Goal: Use online tool/utility: Utilize a website feature to perform a specific function

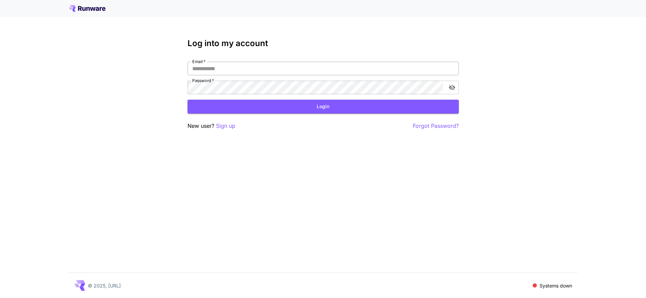
click at [243, 63] on input "Email   *" at bounding box center [323, 69] width 271 height 14
type input "**********"
click at [456, 89] on button "toggle password visibility" at bounding box center [452, 87] width 12 height 12
click at [310, 109] on button "Login" at bounding box center [323, 107] width 271 height 14
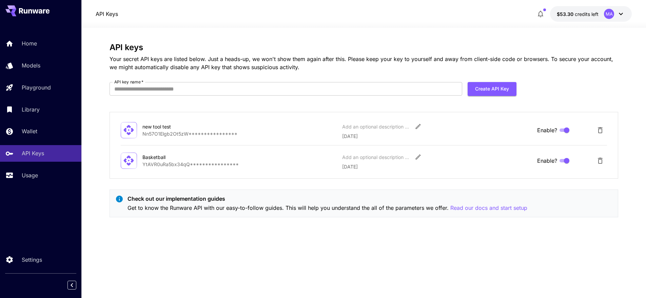
drag, startPoint x: 159, startPoint y: 137, endPoint x: 163, endPoint y: 133, distance: 5.5
click at [159, 137] on div "**********" at bounding box center [364, 129] width 486 height 19
drag, startPoint x: 197, startPoint y: 130, endPoint x: 252, endPoint y: 131, distance: 55.0
click at [251, 131] on div "**********" at bounding box center [239, 130] width 195 height 14
click at [484, 87] on button "Create API Key" at bounding box center [492, 89] width 49 height 14
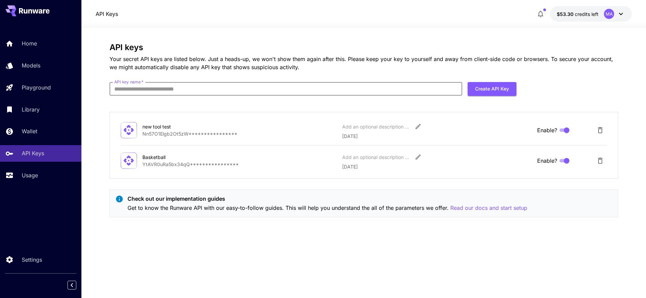
click at [203, 91] on input "API key name   *" at bounding box center [286, 89] width 353 height 14
type input "*"
type input "****"
click at [499, 83] on button "Create API Key" at bounding box center [492, 89] width 49 height 14
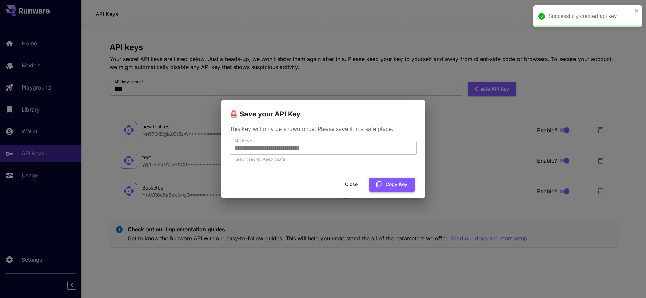
click at [386, 184] on button "Copy Key" at bounding box center [391, 185] width 45 height 14
click at [395, 187] on button "Copy Key" at bounding box center [391, 185] width 45 height 14
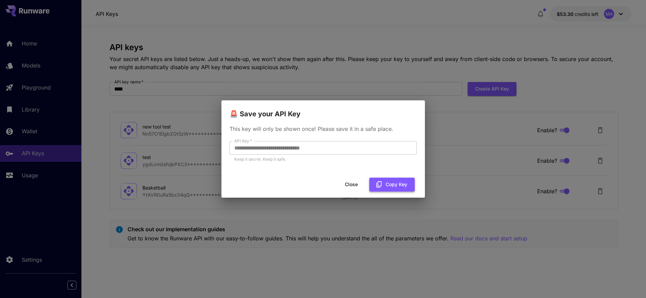
click at [387, 185] on button "Copy Key" at bounding box center [391, 185] width 45 height 14
click at [385, 186] on button "Copy Key" at bounding box center [391, 185] width 45 height 14
click at [395, 184] on button "Copy Key" at bounding box center [391, 185] width 45 height 14
click at [387, 181] on button "Copy Key" at bounding box center [391, 185] width 45 height 14
click at [376, 189] on button "Copy Key" at bounding box center [391, 185] width 45 height 14
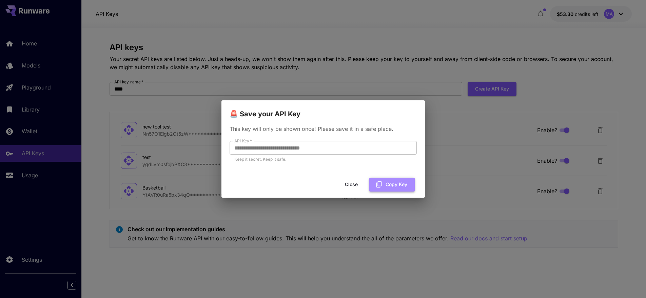
click at [389, 184] on button "Copy Key" at bounding box center [391, 185] width 45 height 14
click at [383, 178] on button "Copy Key" at bounding box center [391, 185] width 45 height 14
click at [379, 176] on div "Close Copy Key" at bounding box center [322, 184] width 203 height 19
click at [386, 185] on button "Copy Key" at bounding box center [391, 185] width 45 height 14
click at [382, 185] on icon "button" at bounding box center [378, 184] width 7 height 7
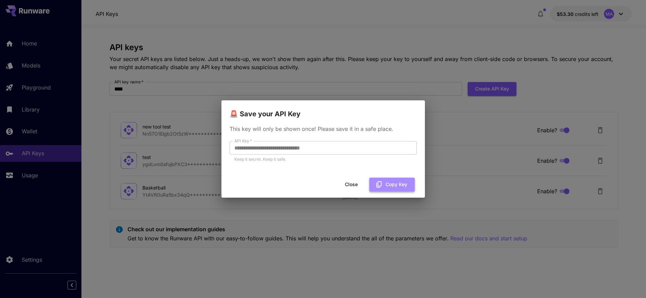
click at [387, 187] on button "Copy Key" at bounding box center [391, 185] width 45 height 14
click at [393, 184] on button "Copy Key" at bounding box center [391, 185] width 45 height 14
click at [399, 188] on button "Copy Key" at bounding box center [391, 185] width 45 height 14
click at [390, 189] on button "Copy Key" at bounding box center [391, 185] width 45 height 14
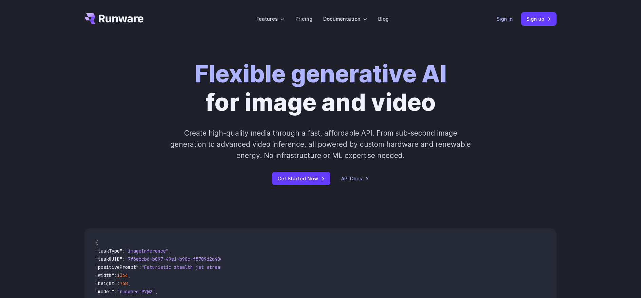
click at [507, 20] on link "Sign in" at bounding box center [504, 19] width 16 height 8
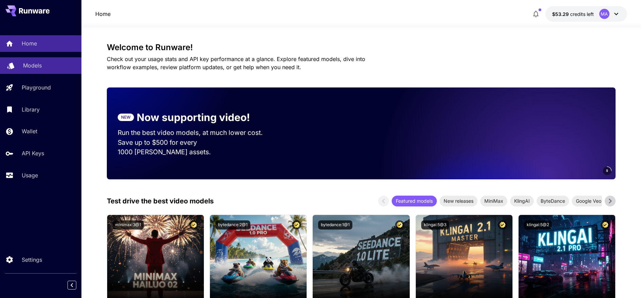
click at [26, 70] on link "Models" at bounding box center [40, 65] width 81 height 17
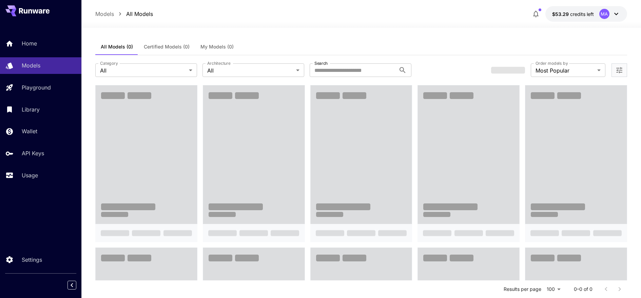
click at [167, 45] on span "Certified Models (0)" at bounding box center [167, 47] width 46 height 6
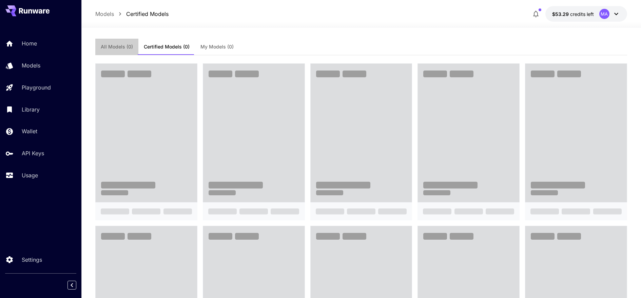
click at [114, 51] on button "All Models (0)" at bounding box center [116, 47] width 43 height 16
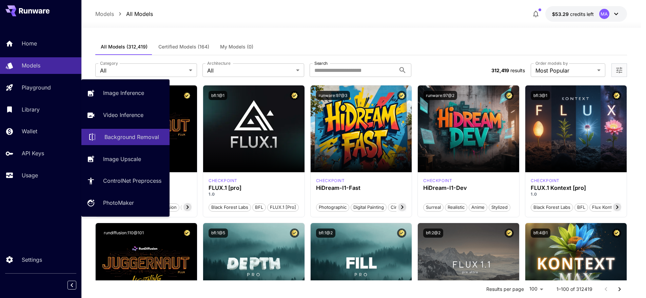
click at [122, 139] on p "Background Removal" at bounding box center [131, 137] width 55 height 8
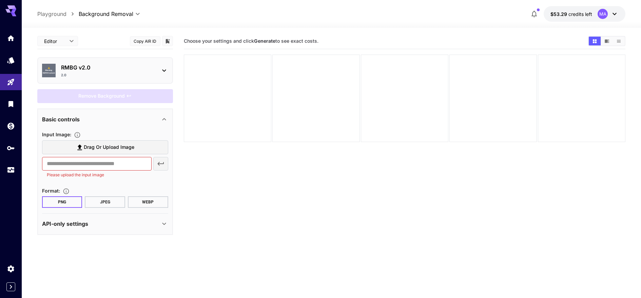
click at [147, 43] on button "Copy AIR ID" at bounding box center [145, 41] width 31 height 10
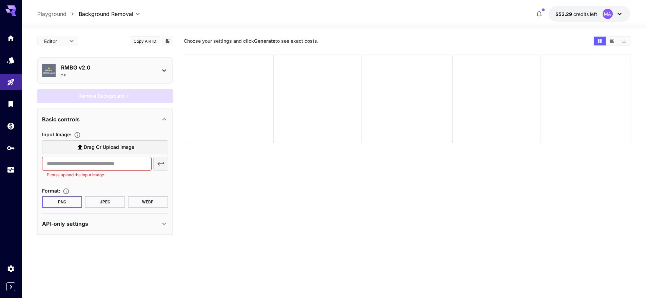
click at [72, 42] on body "**********" at bounding box center [323, 176] width 646 height 352
click at [63, 67] on span "JSON" at bounding box center [58, 67] width 30 height 8
type input "****"
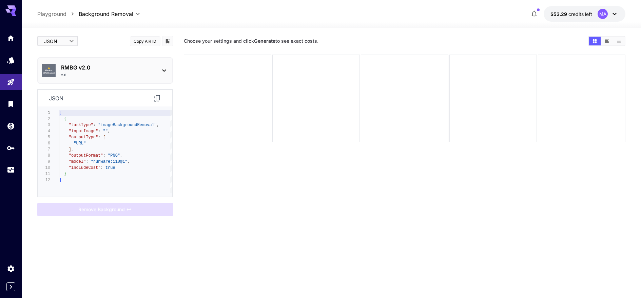
type textarea "**********"
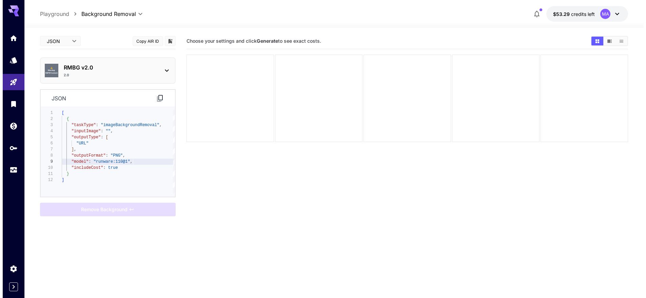
scroll to position [49, 0]
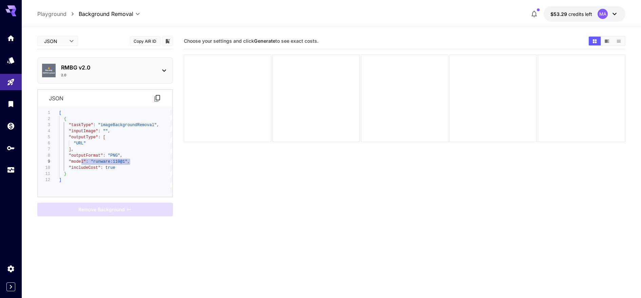
drag, startPoint x: 135, startPoint y: 160, endPoint x: 78, endPoint y: 162, distance: 56.7
click at [81, 163] on div "[ { "taskType" : "imageBackgroundRemoval" , "inputImage" : "" , "outputType" : …" at bounding box center [115, 151] width 113 height 83
click at [158, 63] on div "⚠️ Warning: NSFW Content RMBG v2.0 2.0" at bounding box center [105, 71] width 126 height 20
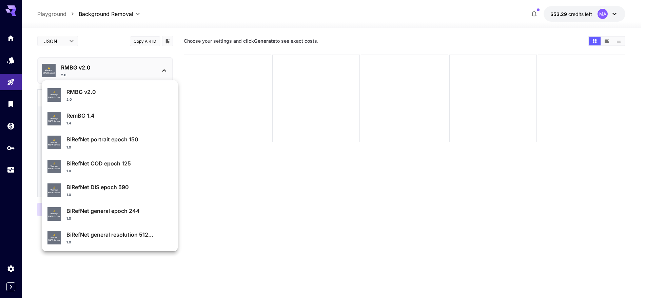
click at [204, 17] on div at bounding box center [323, 149] width 646 height 298
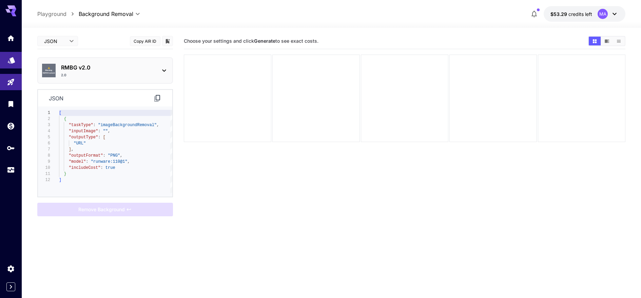
click at [9, 59] on icon "Models" at bounding box center [11, 58] width 8 height 8
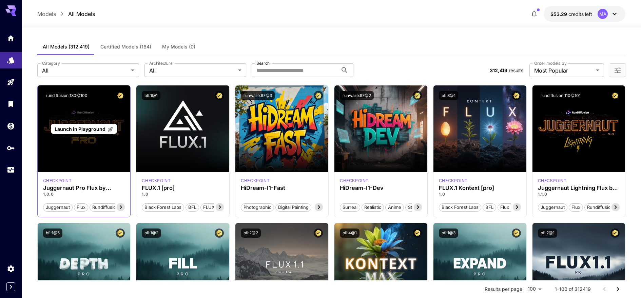
click at [87, 130] on span "Launch in Playground" at bounding box center [80, 129] width 51 height 6
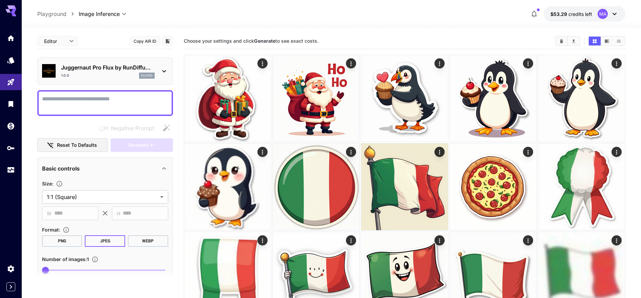
click at [162, 70] on icon at bounding box center [164, 71] width 8 height 8
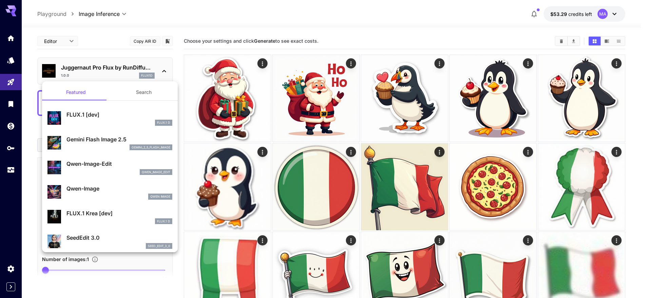
click at [273, 12] on div at bounding box center [323, 149] width 646 height 298
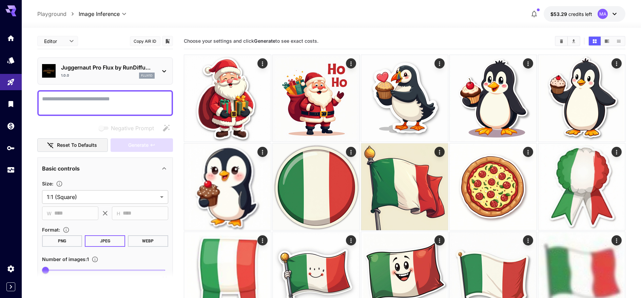
click at [91, 103] on textarea "Negative Prompt" at bounding box center [105, 103] width 126 height 16
click at [148, 141] on span "Generate" at bounding box center [138, 145] width 20 height 8
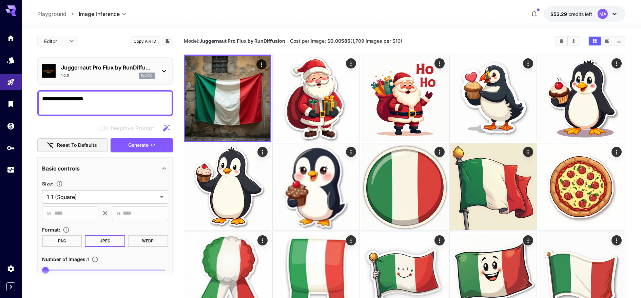
click at [107, 103] on textarea "**********" at bounding box center [105, 103] width 126 height 16
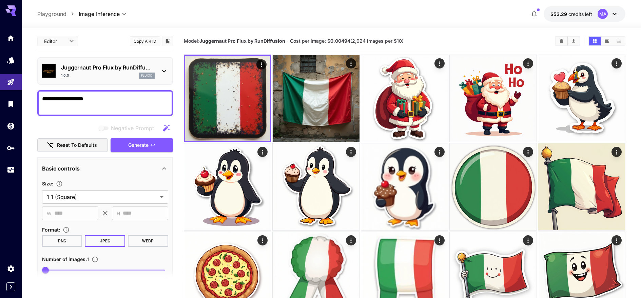
click at [115, 102] on textarea "**********" at bounding box center [105, 103] width 126 height 16
type textarea "**********"
click at [131, 142] on span "Generate" at bounding box center [138, 145] width 20 height 8
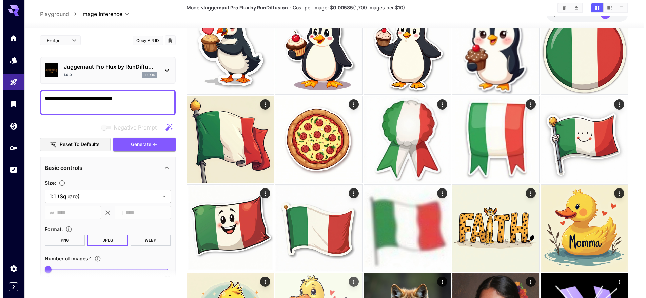
scroll to position [136, 0]
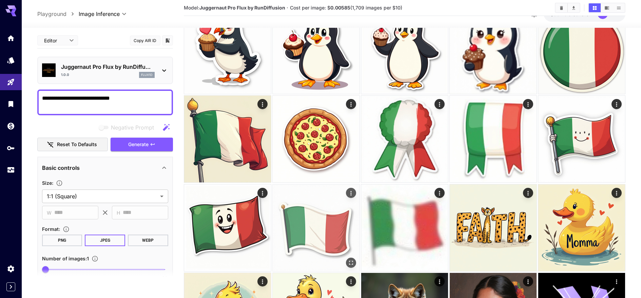
click at [330, 213] on img at bounding box center [316, 227] width 87 height 87
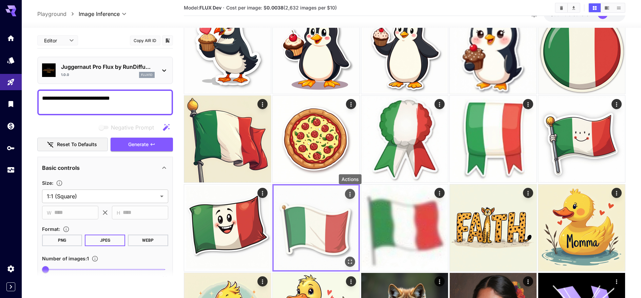
click at [349, 194] on icon "Actions" at bounding box center [349, 194] width 1 height 4
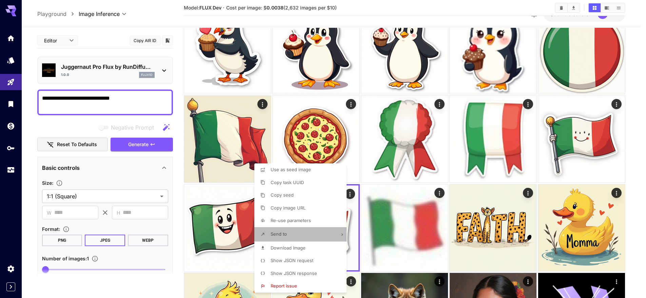
click at [334, 234] on li "Send to" at bounding box center [302, 234] width 96 height 14
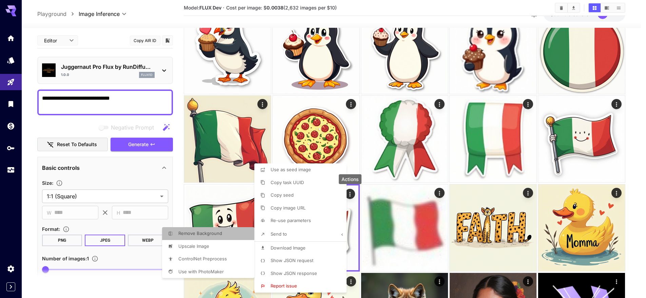
click at [205, 233] on span "Remove Background" at bounding box center [200, 233] width 44 height 5
type input "**********"
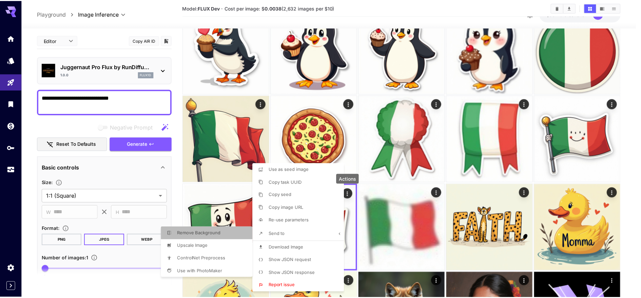
scroll to position [54, 0]
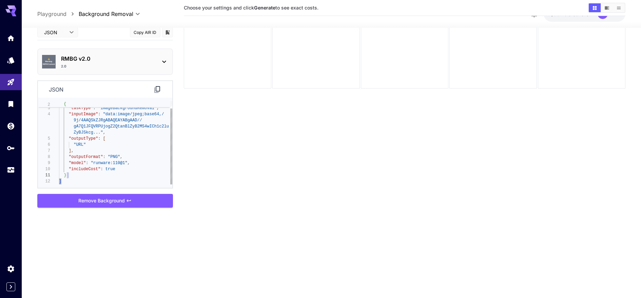
type textarea "**********"
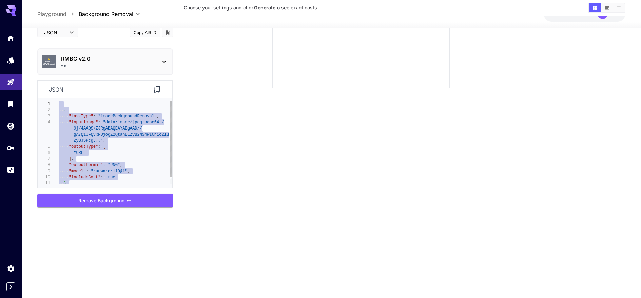
drag, startPoint x: 86, startPoint y: 183, endPoint x: 44, endPoint y: 82, distance: 109.5
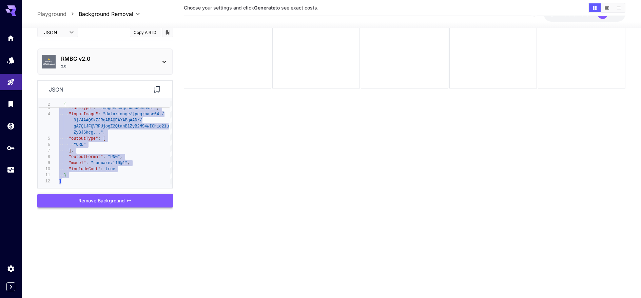
click at [101, 202] on div "Remove Background" at bounding box center [105, 201] width 136 height 14
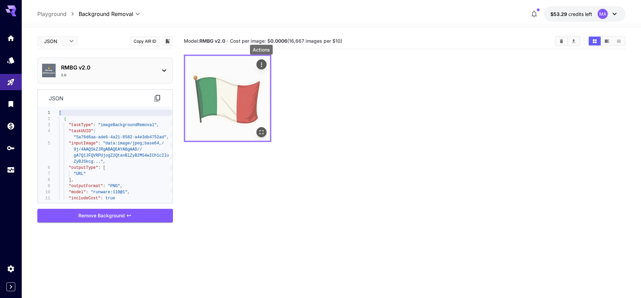
click at [262, 63] on icon "Actions" at bounding box center [261, 64] width 7 height 7
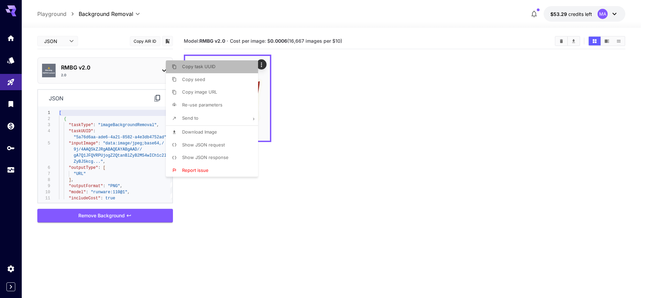
click at [209, 67] on span "Copy task UUID" at bounding box center [198, 66] width 33 height 5
drag, startPoint x: 332, startPoint y: 185, endPoint x: 276, endPoint y: 129, distance: 80.1
click at [331, 183] on div at bounding box center [323, 149] width 646 height 298
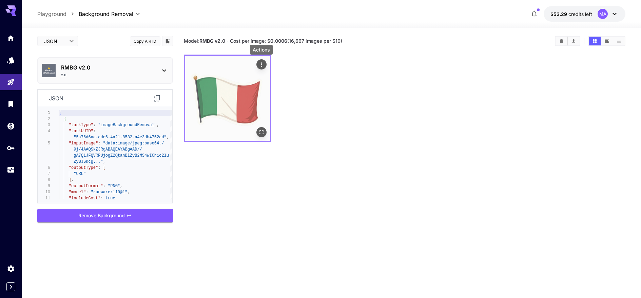
click at [263, 61] on icon "Actions" at bounding box center [261, 64] width 7 height 7
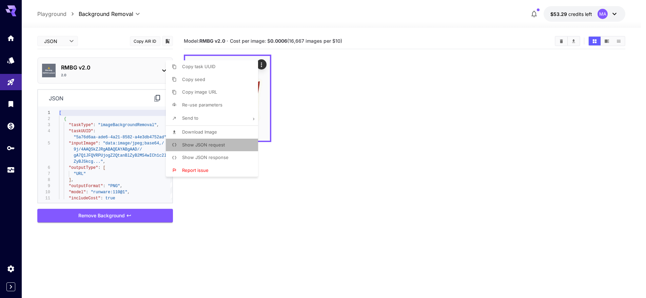
click at [205, 148] on p "Show JSON request" at bounding box center [203, 145] width 43 height 7
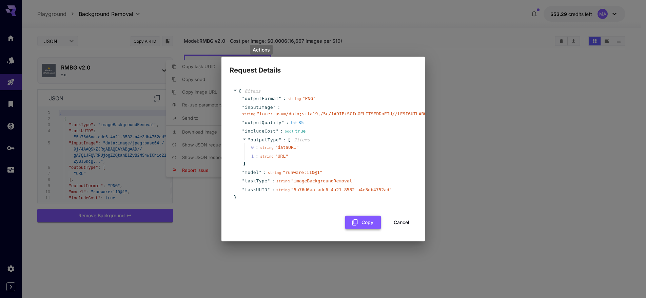
click at [368, 219] on button "Copy" at bounding box center [363, 223] width 36 height 14
